Goal: Task Accomplishment & Management: Use online tool/utility

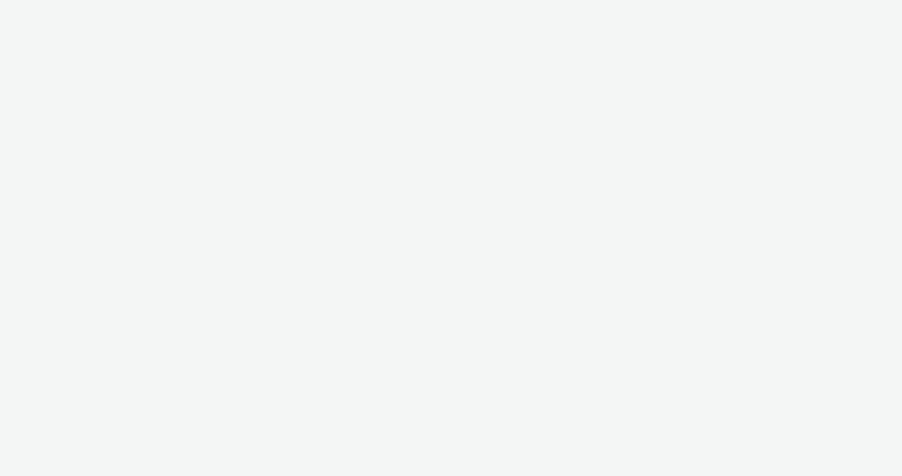
select select "15b35e0c-f581-4517-8fd7-fc395f1412fa"
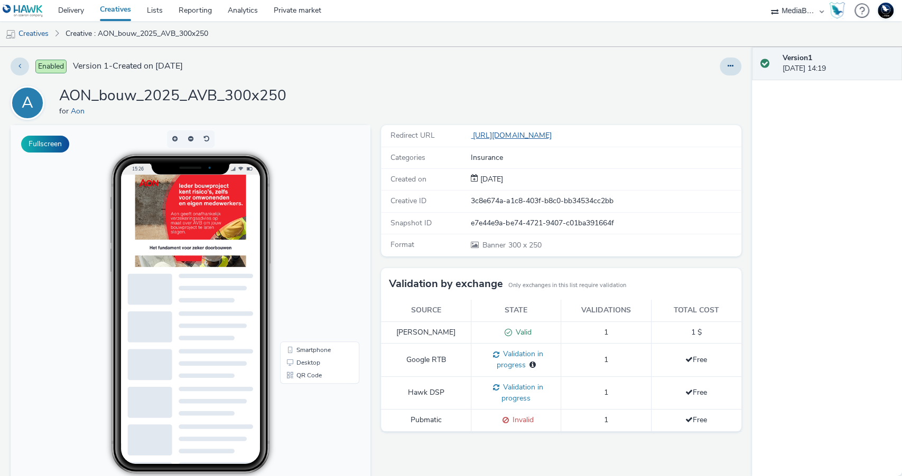
click at [536, 134] on link "[URL][DOMAIN_NAME]" at bounding box center [513, 135] width 85 height 10
click at [733, 68] on icon at bounding box center [730, 65] width 6 height 7
click at [708, 90] on link "Edit" at bounding box center [701, 87] width 79 height 21
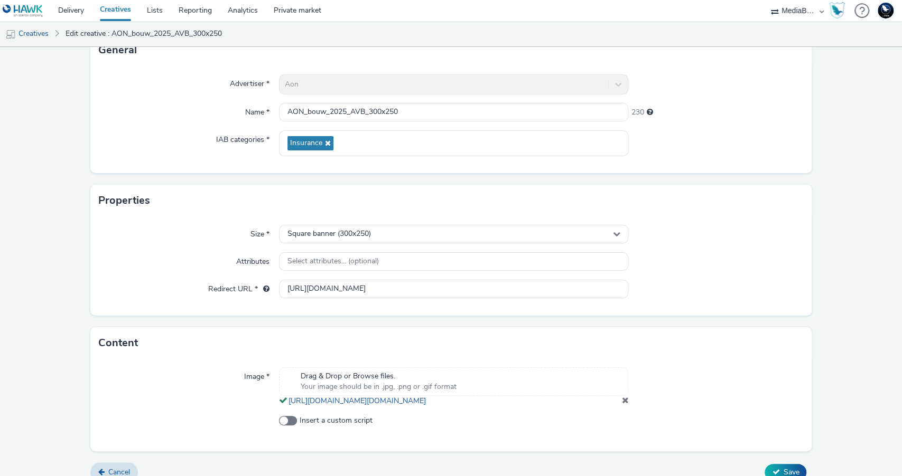
scroll to position [101, 0]
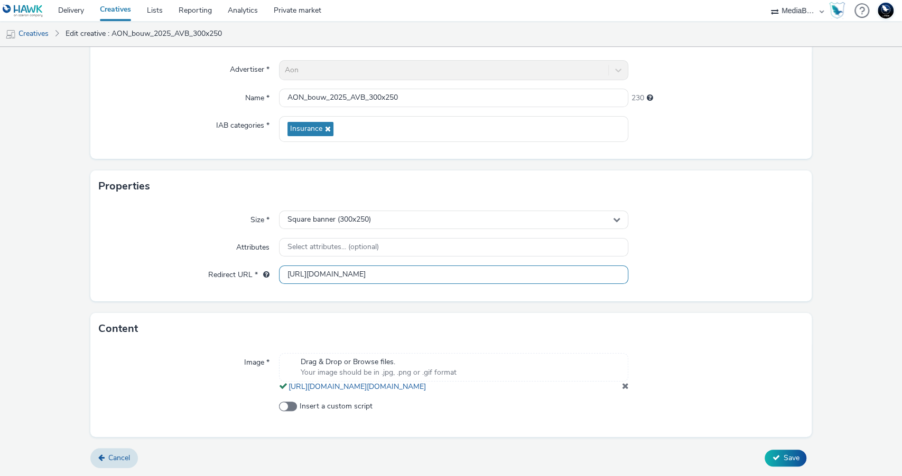
click at [377, 268] on input "[URL][DOMAIN_NAME]" at bounding box center [454, 275] width 350 height 18
click at [286, 266] on input "[URL][DOMAIN_NAME]" at bounding box center [454, 275] width 350 height 18
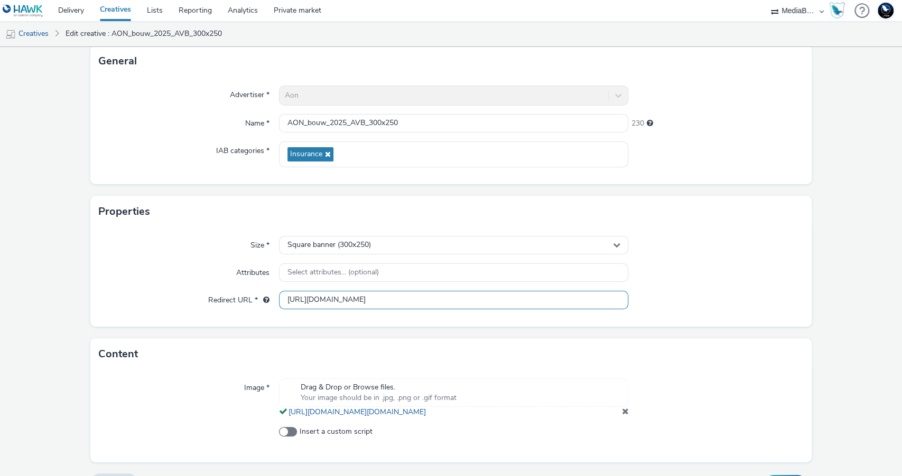
scroll to position [61, 0]
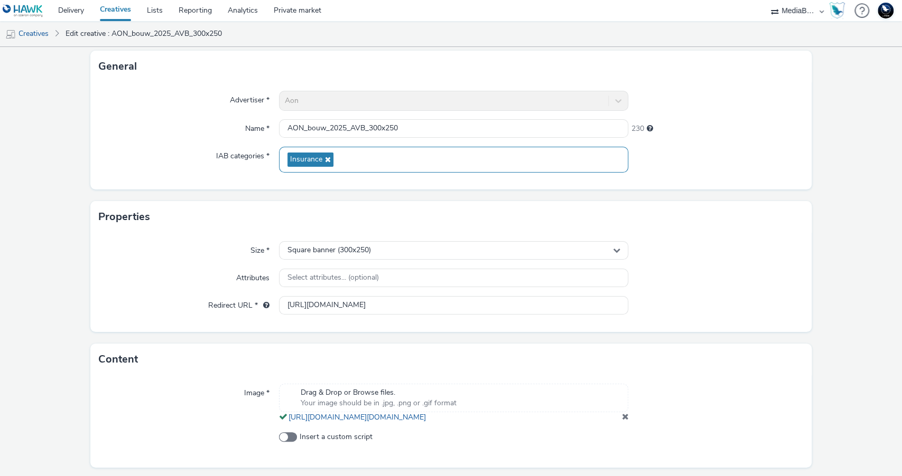
click at [351, 162] on div "Insurance" at bounding box center [454, 160] width 350 height 26
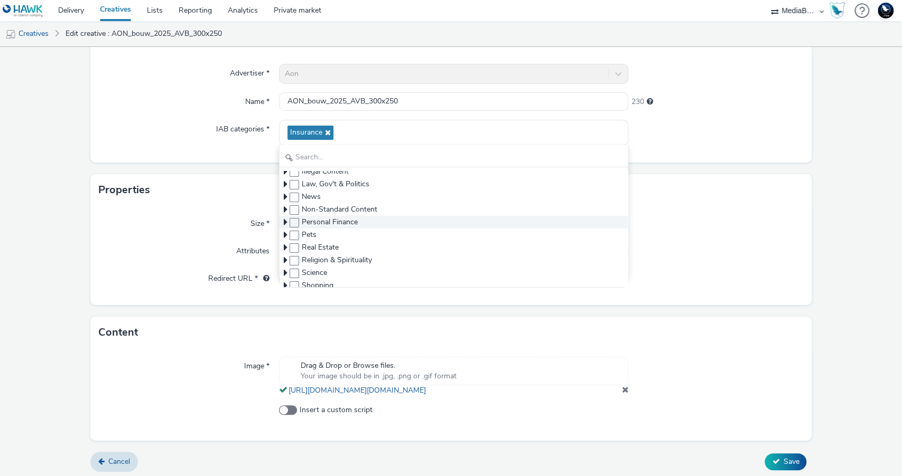
scroll to position [168, 0]
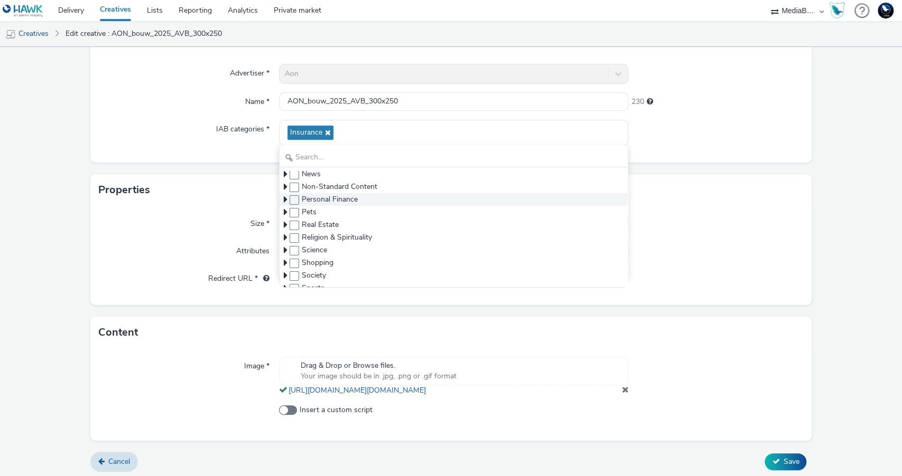
click at [284, 200] on icon at bounding box center [286, 199] width 4 height 11
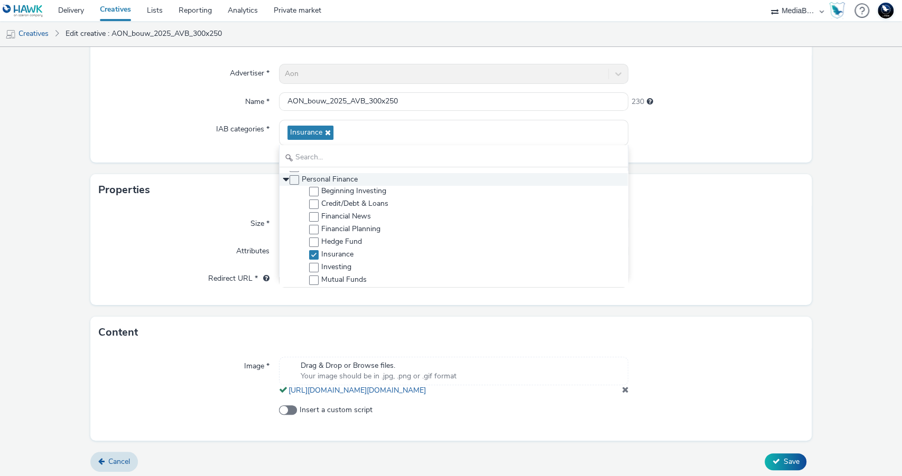
scroll to position [185, 0]
click at [189, 202] on div "Properties" at bounding box center [451, 190] width 722 height 32
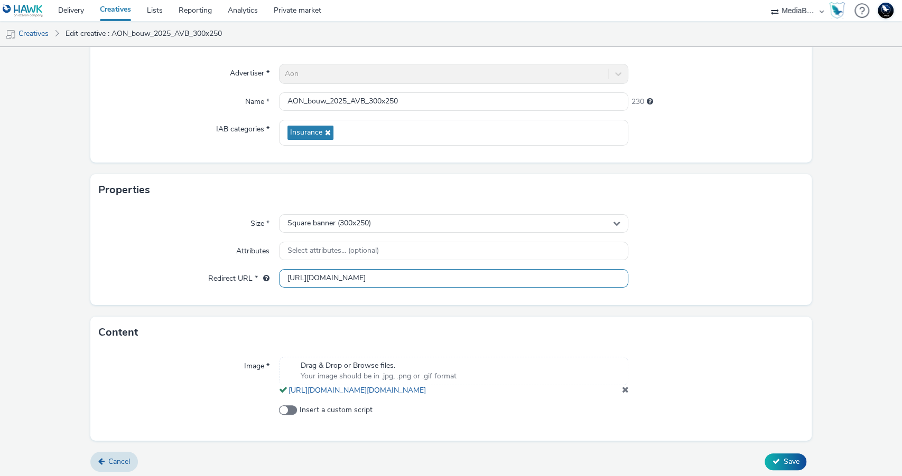
click at [359, 278] on input "[URL][DOMAIN_NAME]" at bounding box center [454, 278] width 350 height 18
click at [343, 132] on div "Insurance" at bounding box center [454, 133] width 350 height 26
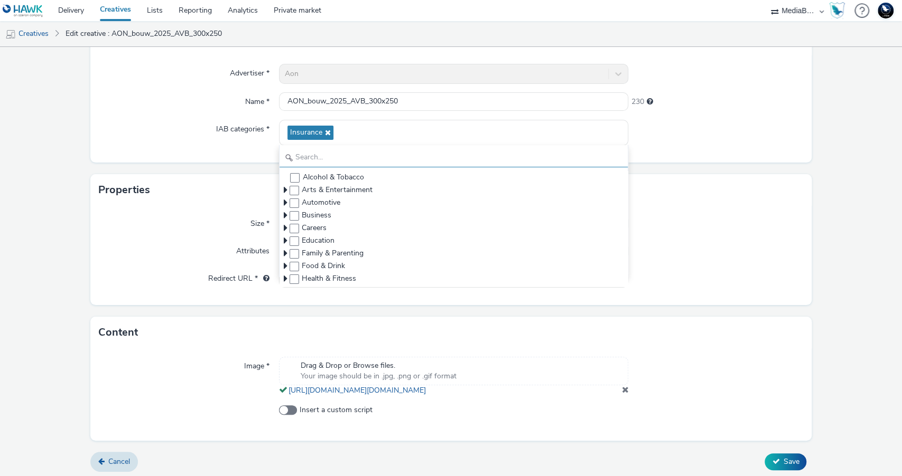
click at [320, 153] on input "text" at bounding box center [453, 158] width 349 height 18
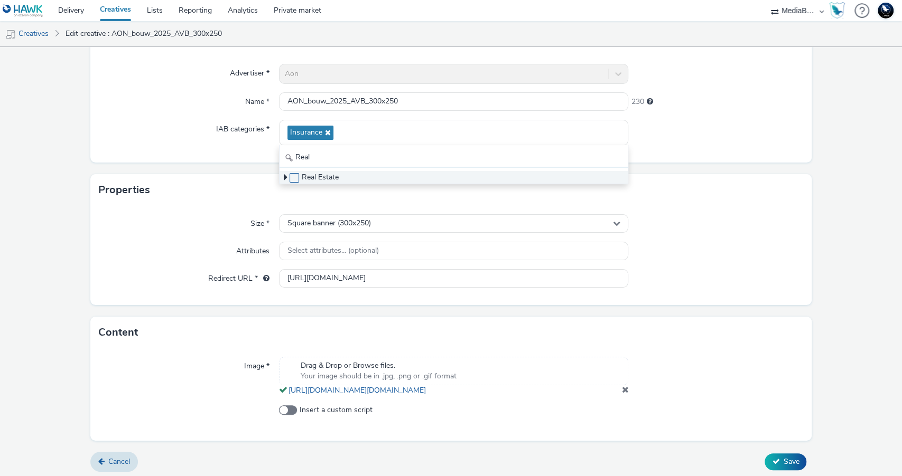
type input "Real"
click at [294, 177] on span at bounding box center [294, 178] width 10 height 10
checkbox input "true"
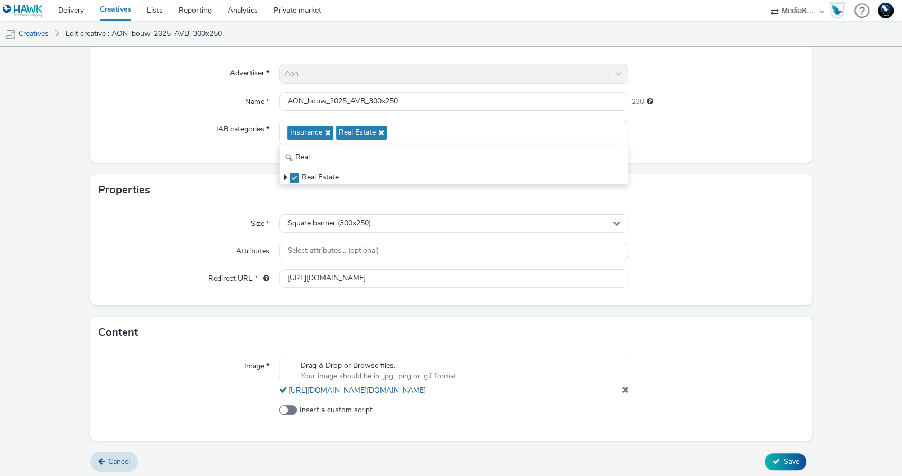
click at [697, 216] on div at bounding box center [715, 223] width 175 height 19
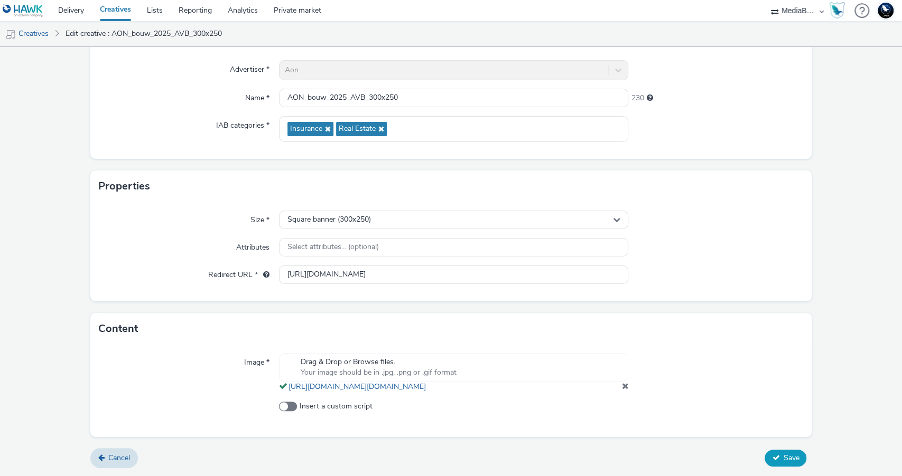
click at [790, 461] on span "Save" at bounding box center [791, 458] width 16 height 10
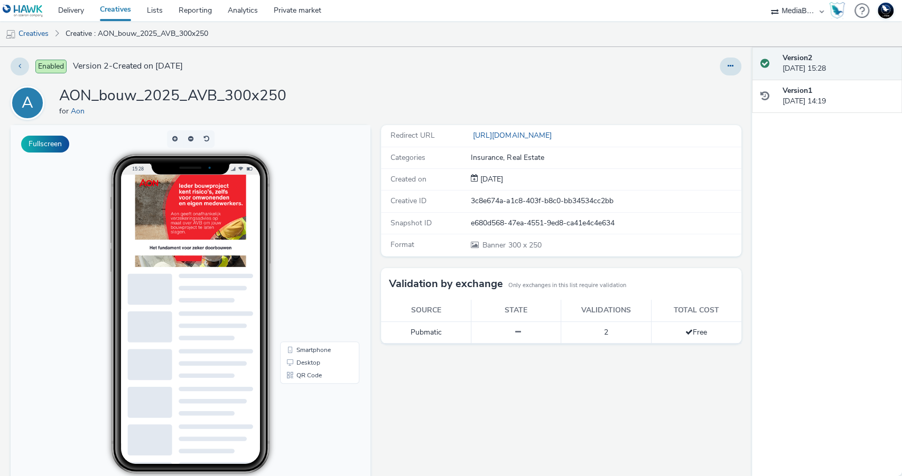
click at [514, 315] on th "State" at bounding box center [516, 311] width 90 height 22
click at [514, 245] on span "Banner 300 x 250" at bounding box center [511, 245] width 60 height 10
click at [521, 224] on div "e680d568-47ea-4551-9ed8-ca41e4c4e634" at bounding box center [605, 223] width 269 height 11
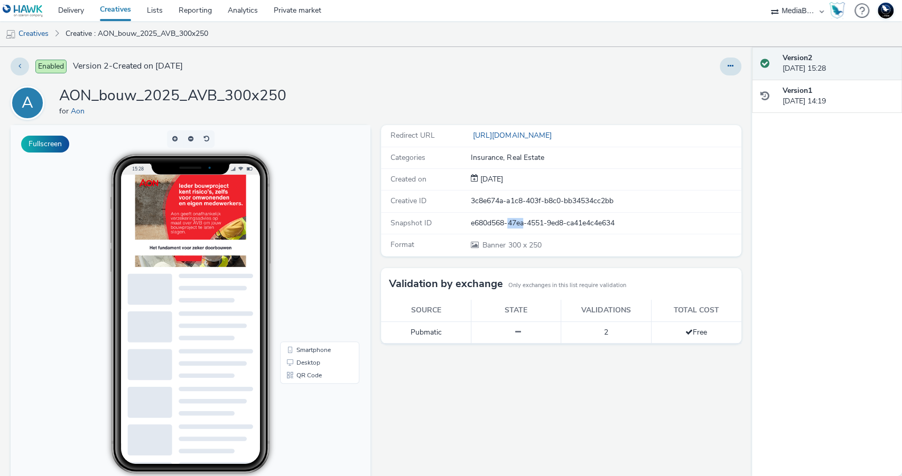
click at [521, 224] on div "e680d568-47ea-4551-9ed8-ca41e4c4e634" at bounding box center [605, 223] width 269 height 11
click at [511, 201] on div "3c8e674a-a1c8-403f-b8c0-bb34534cc2bb" at bounding box center [605, 201] width 269 height 11
click at [21, 66] on button at bounding box center [20, 67] width 18 height 18
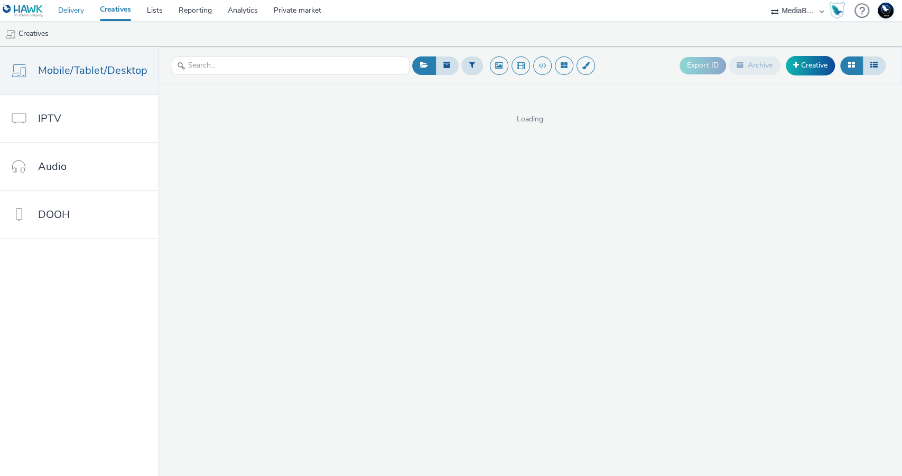
click at [66, 8] on link "Delivery" at bounding box center [71, 10] width 42 height 21
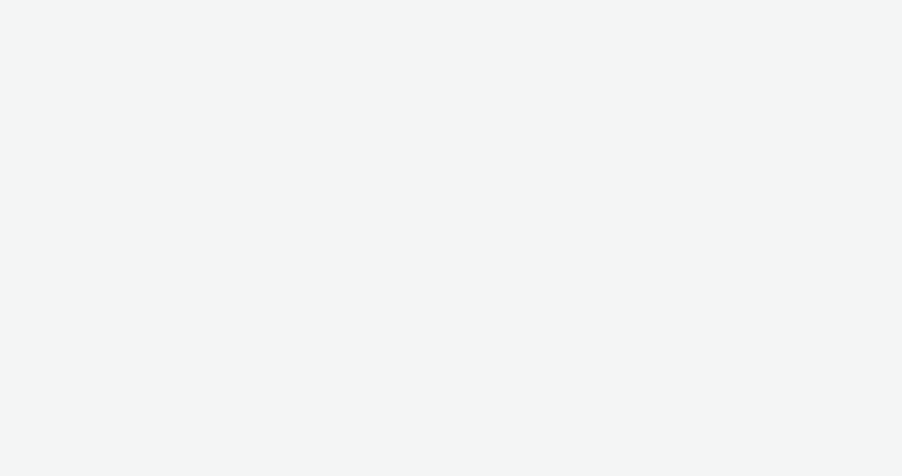
select select "15b35e0c-f581-4517-8fd7-fc395f1412fa"
